Goal: Transaction & Acquisition: Purchase product/service

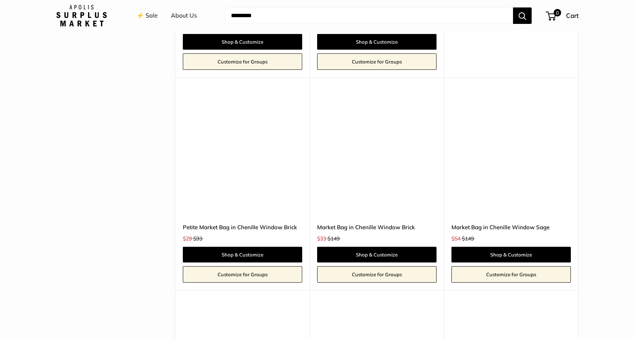
scroll to position [1445, 0]
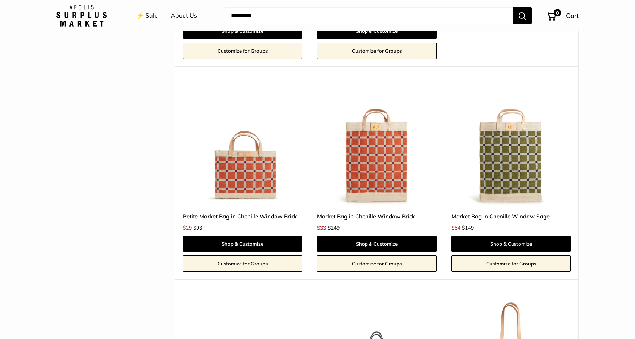
click at [0, 0] on img at bounding box center [0, 0] width 0 height 0
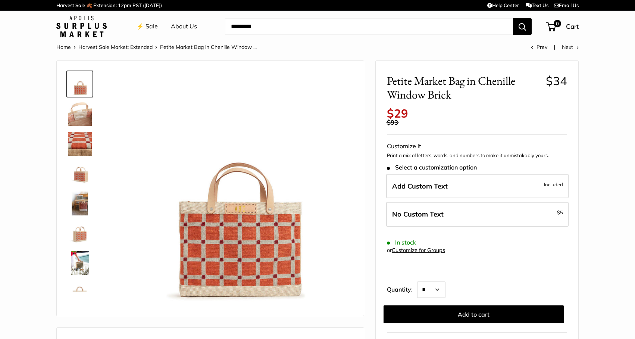
click at [73, 209] on img at bounding box center [80, 203] width 24 height 24
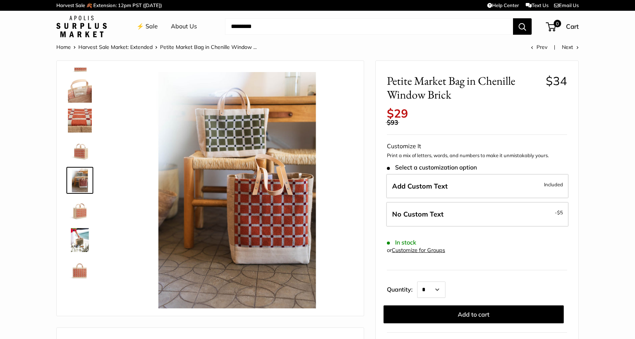
click at [78, 211] on img at bounding box center [80, 210] width 24 height 24
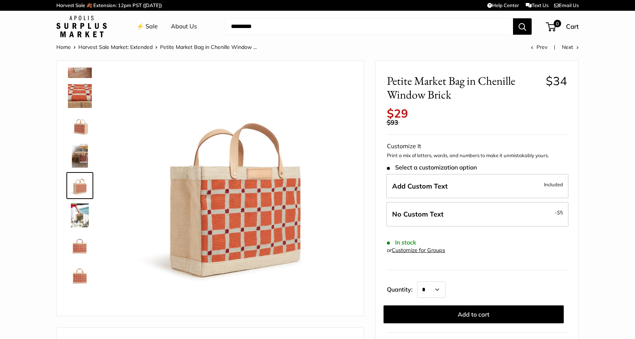
click at [85, 223] on img at bounding box center [80, 215] width 24 height 24
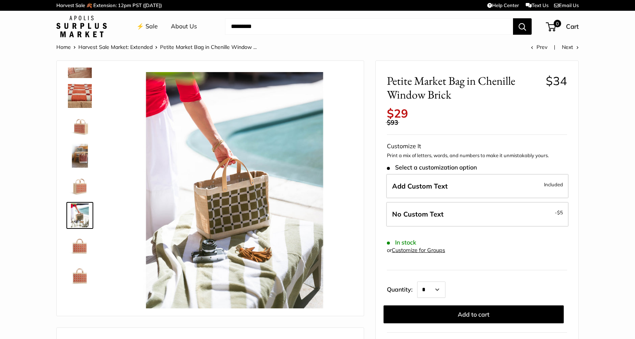
click at [81, 240] on img at bounding box center [80, 245] width 24 height 24
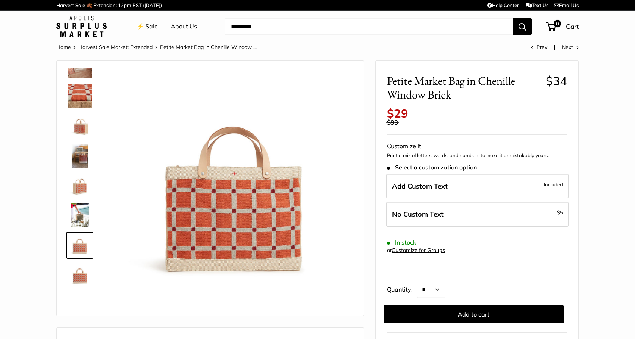
click at [77, 260] on div at bounding box center [83, 180] width 36 height 224
click at [77, 273] on img at bounding box center [80, 275] width 24 height 24
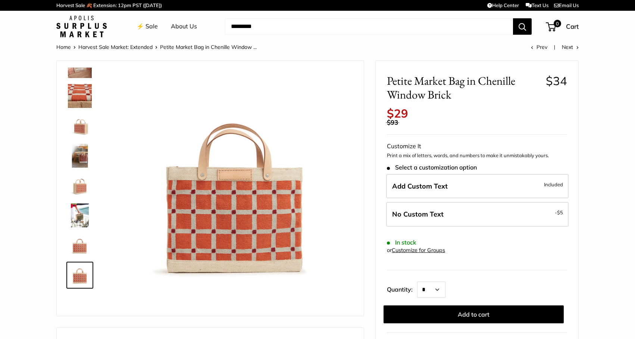
click at [81, 203] on img at bounding box center [80, 215] width 24 height 24
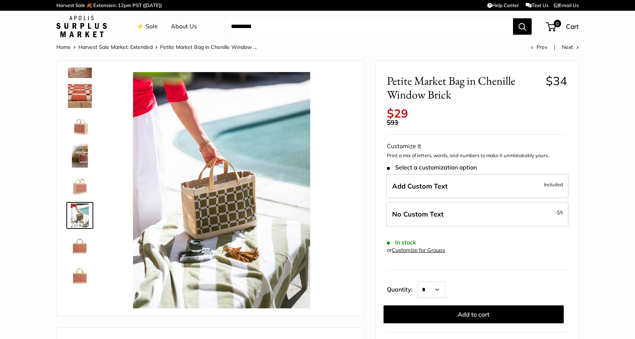
click at [81, 153] on img at bounding box center [80, 156] width 24 height 24
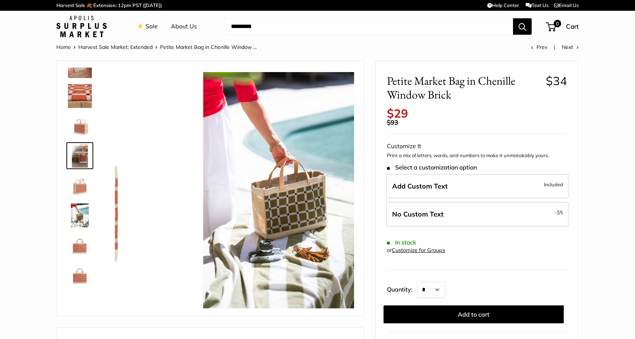
scroll to position [23, 0]
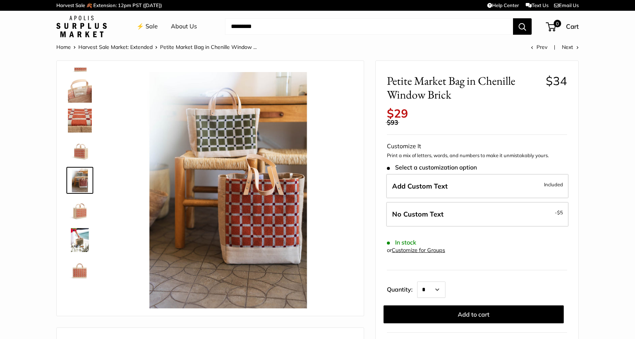
click at [81, 133] on link at bounding box center [79, 120] width 27 height 27
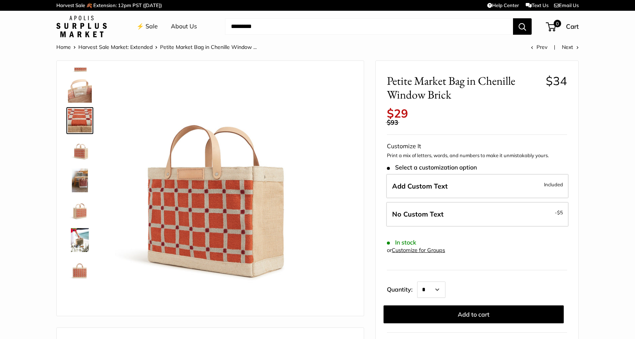
scroll to position [0, 0]
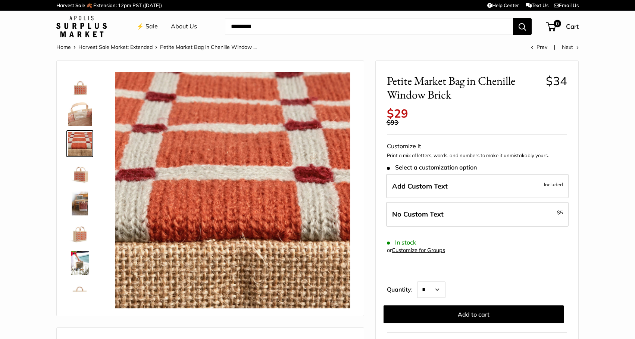
click at [79, 106] on img at bounding box center [80, 114] width 24 height 24
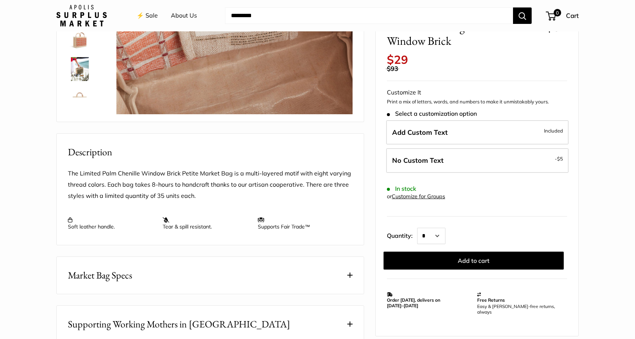
scroll to position [246, 0]
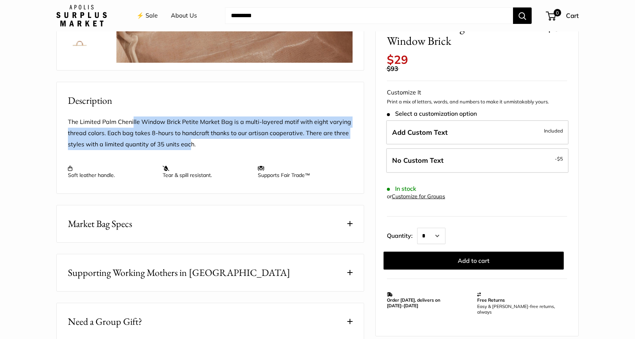
drag, startPoint x: 133, startPoint y: 123, endPoint x: 189, endPoint y: 138, distance: 57.9
click at [189, 138] on p "The Limited Palm Chenille Window Brick Petite Market Bag is a multi-layered mot…" at bounding box center [210, 133] width 285 height 34
drag, startPoint x: 185, startPoint y: 141, endPoint x: 93, endPoint y: 119, distance: 94.6
click at [93, 119] on p "The Limited Palm Chenille Window Brick Petite Market Bag is a multi-layered mot…" at bounding box center [210, 133] width 285 height 34
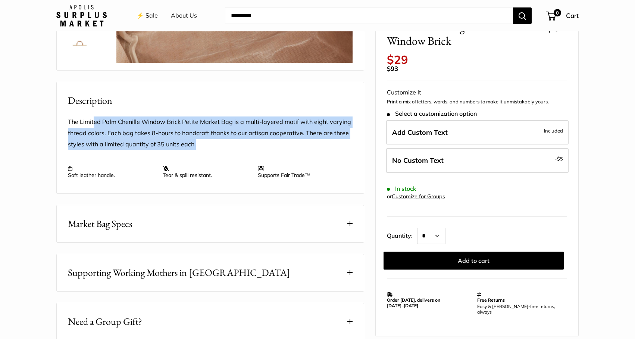
click at [93, 119] on p "The Limited Palm Chenille Window Brick Petite Market Bag is a multi-layered mot…" at bounding box center [210, 133] width 285 height 34
drag, startPoint x: 93, startPoint y: 119, endPoint x: 207, endPoint y: 139, distance: 115.5
click at [207, 139] on p "The Limited Palm Chenille Window Brick Petite Market Bag is a multi-layered mot…" at bounding box center [210, 133] width 285 height 34
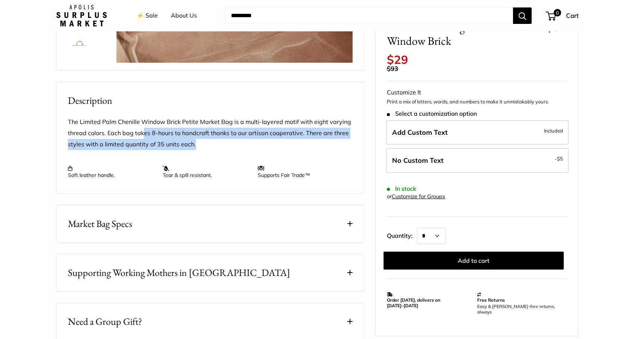
drag, startPoint x: 207, startPoint y: 139, endPoint x: 144, endPoint y: 126, distance: 64.5
click at [144, 126] on p "The Limited Palm Chenille Window Brick Petite Market Bag is a multi-layered mot…" at bounding box center [210, 133] width 285 height 34
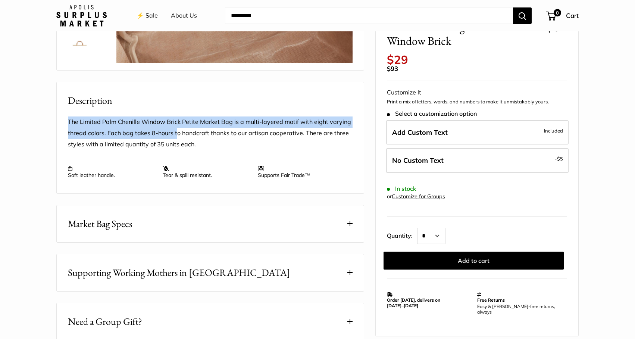
drag, startPoint x: 85, startPoint y: 113, endPoint x: 176, endPoint y: 129, distance: 92.8
click at [176, 129] on div "The Limited Palm Chenille Window Brick Petite Market Bag is a multi-layered mot…" at bounding box center [210, 150] width 307 height 85
click at [176, 129] on p "The Limited Palm Chenille Window Brick Petite Market Bag is a multi-layered mot…" at bounding box center [210, 133] width 285 height 34
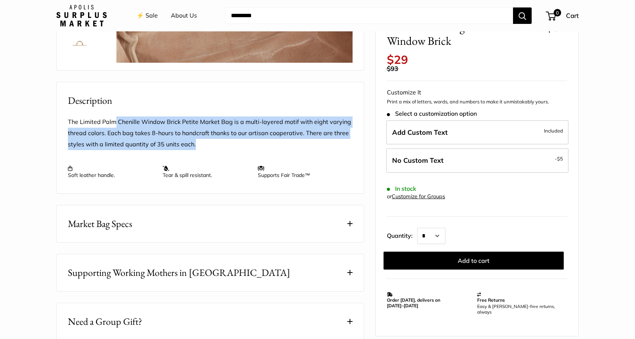
drag, startPoint x: 178, startPoint y: 139, endPoint x: 112, endPoint y: 117, distance: 69.1
click at [112, 117] on p "The Limited Palm Chenille Window Brick Petite Market Bag is a multi-layered mot…" at bounding box center [210, 133] width 285 height 34
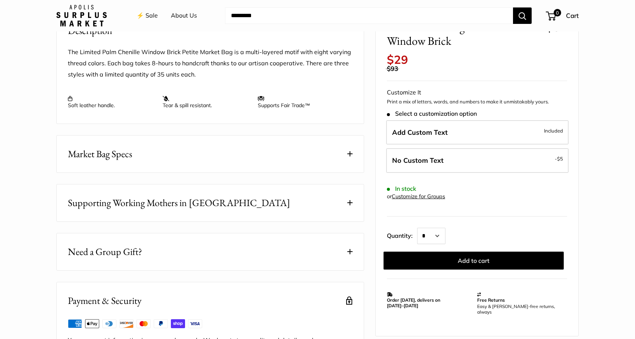
scroll to position [317, 0]
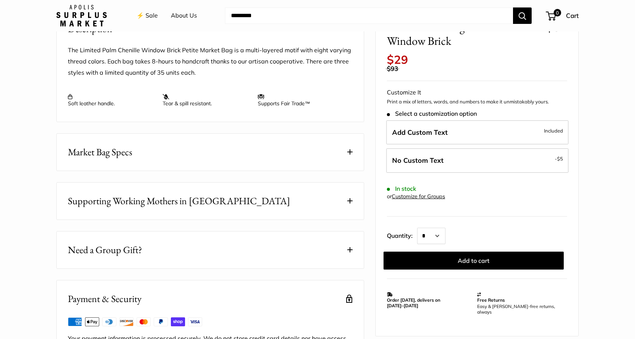
click at [137, 144] on button "Market Bag Specs" at bounding box center [210, 152] width 307 height 37
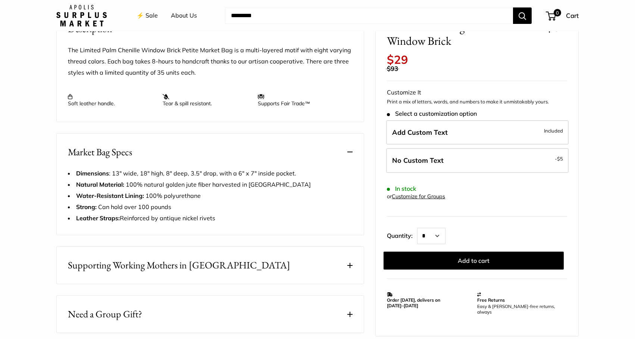
scroll to position [439, 0]
